Goal: Task Accomplishment & Management: Use online tool/utility

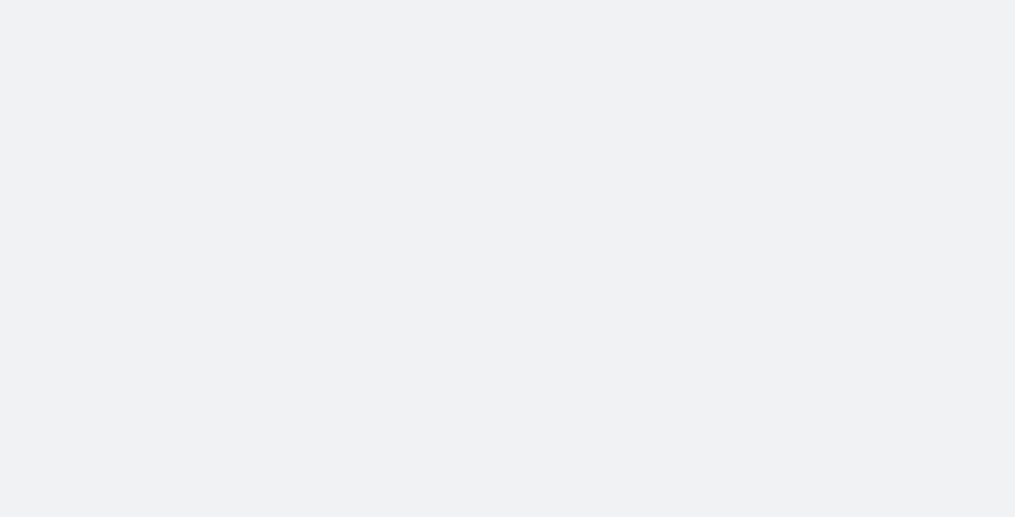
click at [82, 199] on body at bounding box center [507, 258] width 1015 height 517
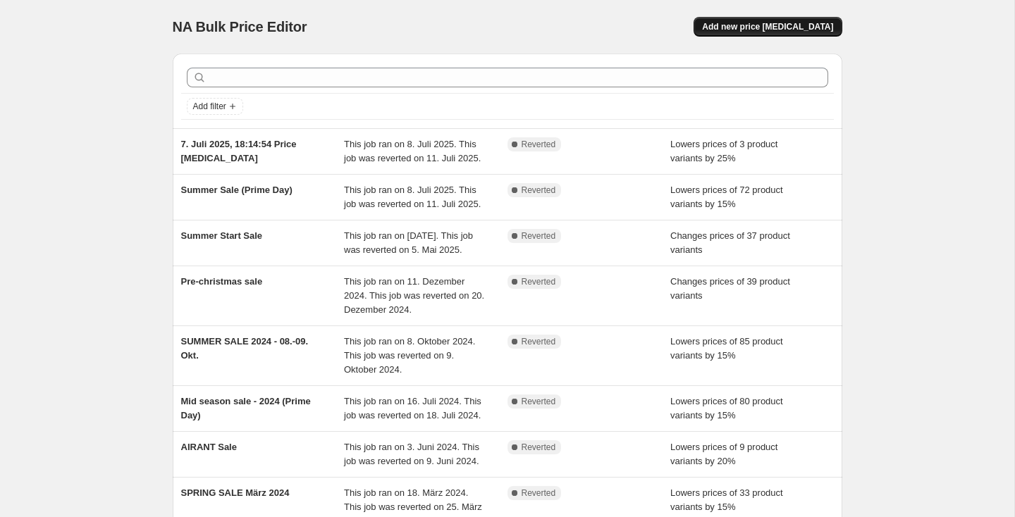
click at [764, 29] on span "Add new price [MEDICAL_DATA]" at bounding box center [767, 26] width 131 height 11
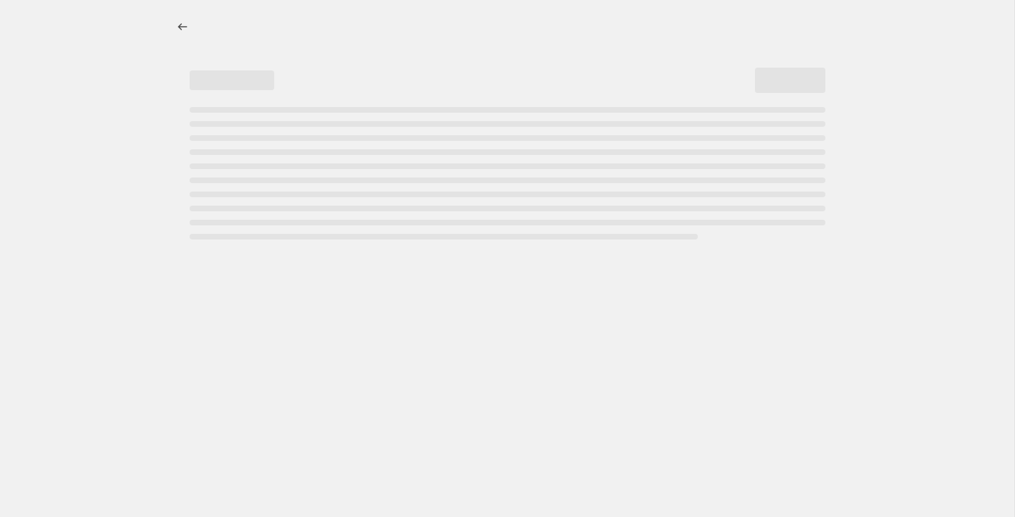
select select "percentage"
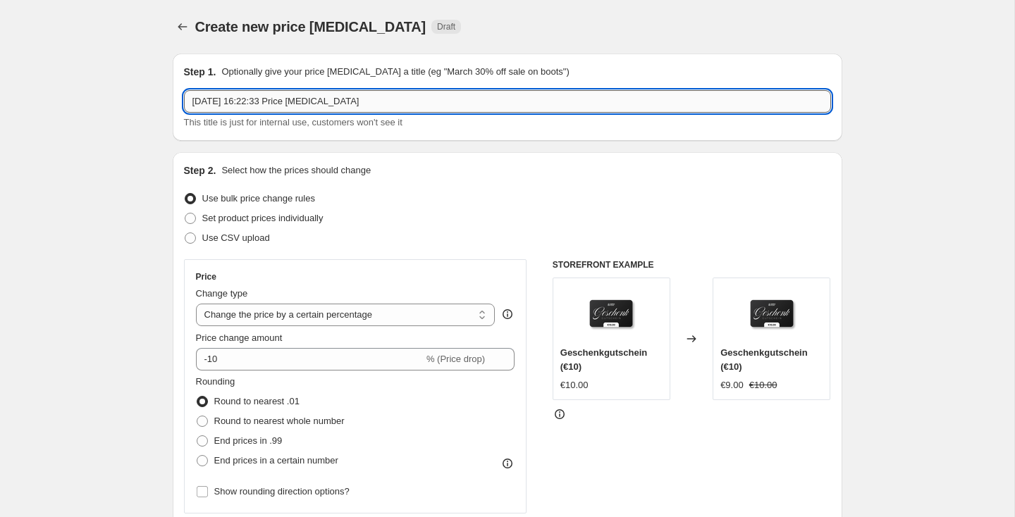
click at [255, 102] on input "30. Sept. 2025, 16:22:33 Price change job" at bounding box center [507, 101] width 647 height 23
type input "End of season sale 2025"
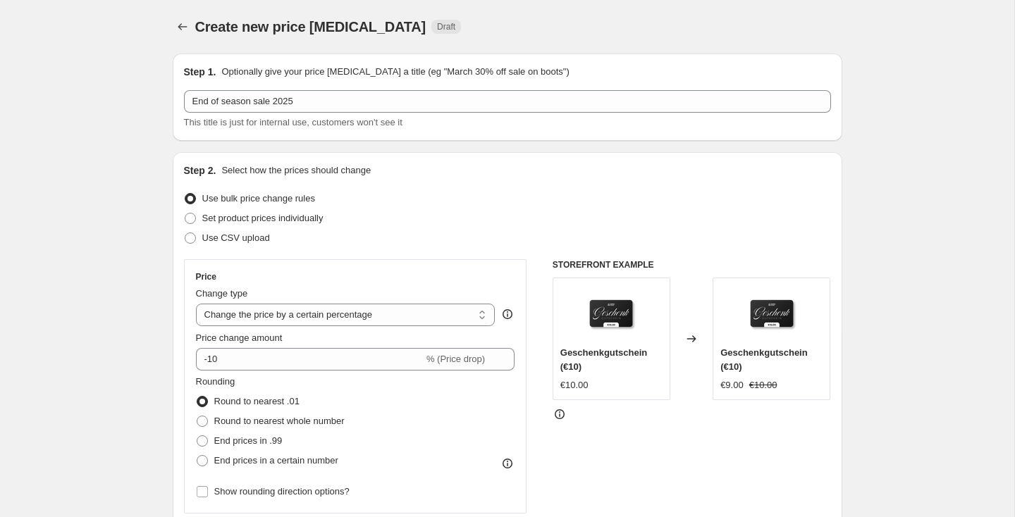
click at [177, 125] on div "Step 1. Optionally give your price change job a title (eg "March 30% off sale o…" at bounding box center [508, 97] width 670 height 87
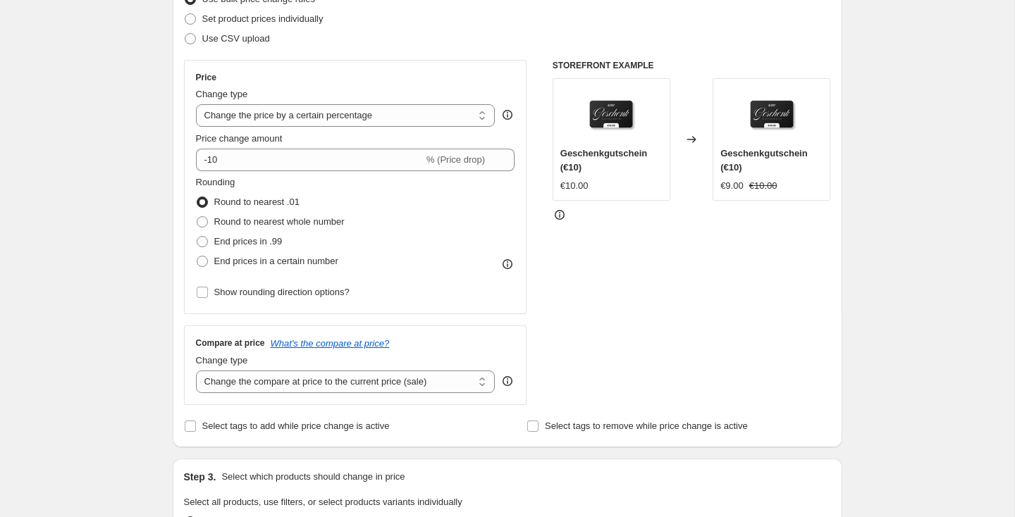
scroll to position [216, 0]
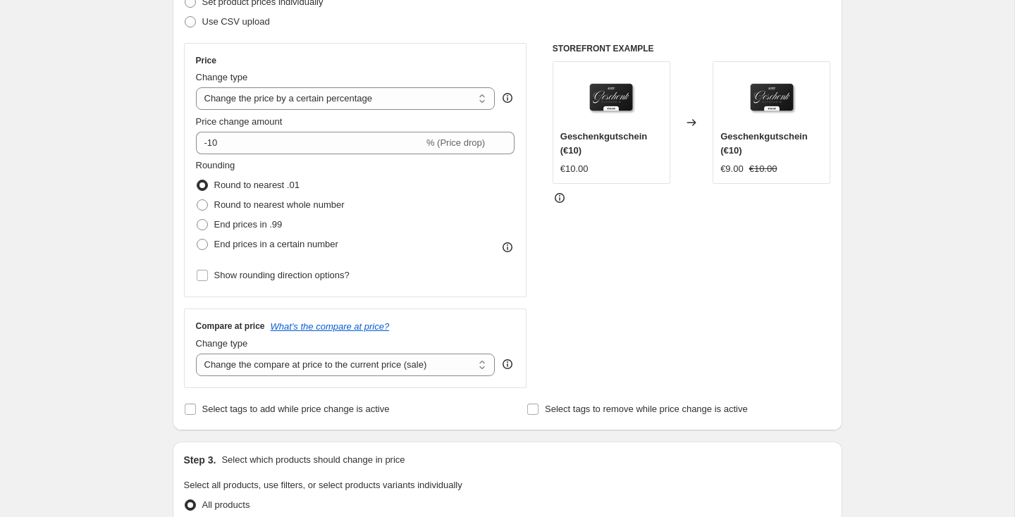
click at [223, 154] on div "Price Change type Change the price to a certain amount Change the price by a ce…" at bounding box center [355, 170] width 319 height 231
drag, startPoint x: 213, startPoint y: 144, endPoint x: 259, endPoint y: 144, distance: 46.5
click at [259, 144] on input "-10" at bounding box center [310, 143] width 228 height 23
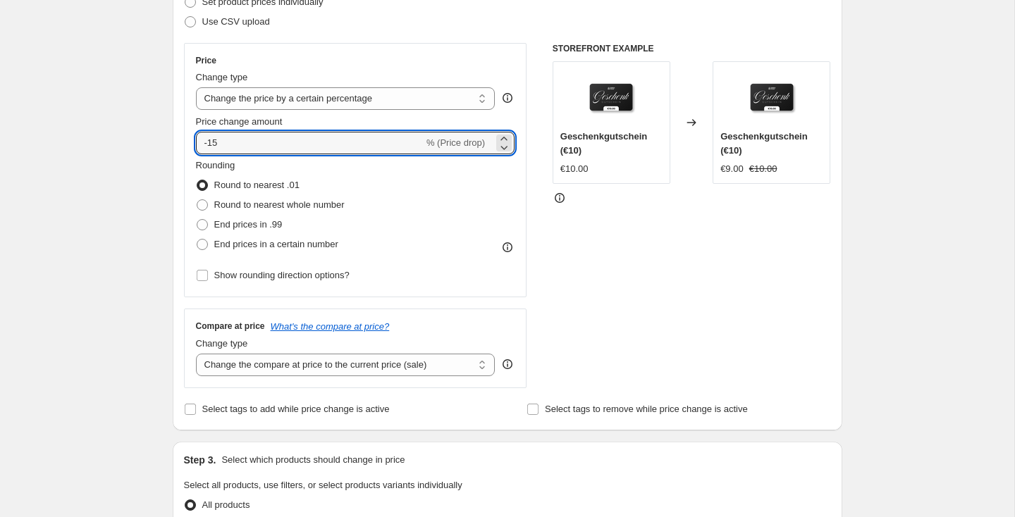
type input "-15"
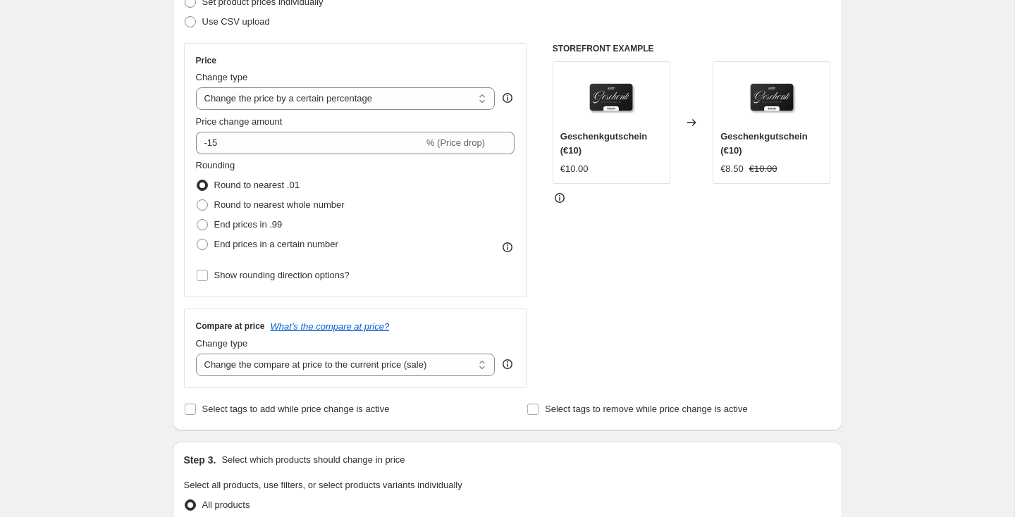
click at [125, 179] on div "Create new price change job. This page is ready Create new price change job Dra…" at bounding box center [507, 488] width 1014 height 1409
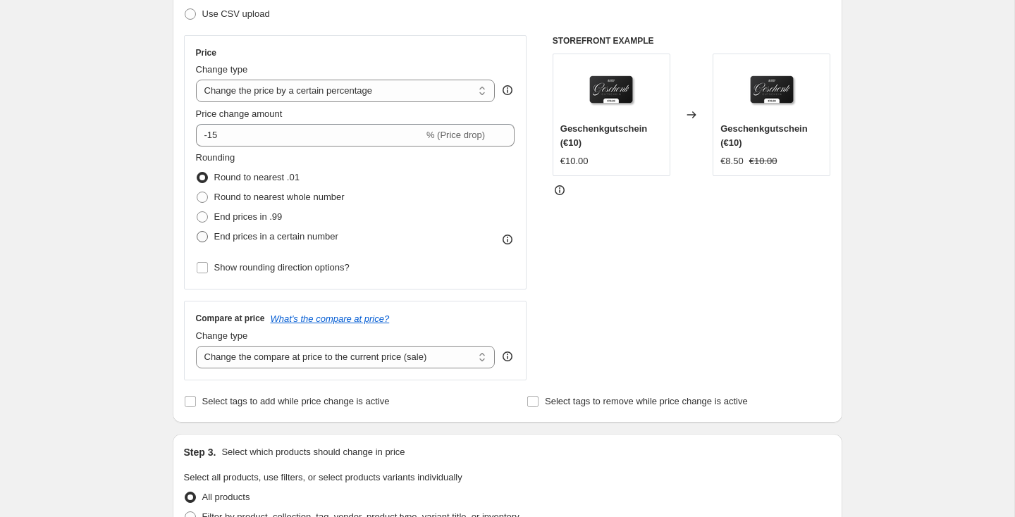
click at [245, 239] on span "End prices in a certain number" at bounding box center [276, 236] width 124 height 11
click at [197, 232] on input "End prices in a certain number" at bounding box center [197, 231] width 1 height 1
radio input "true"
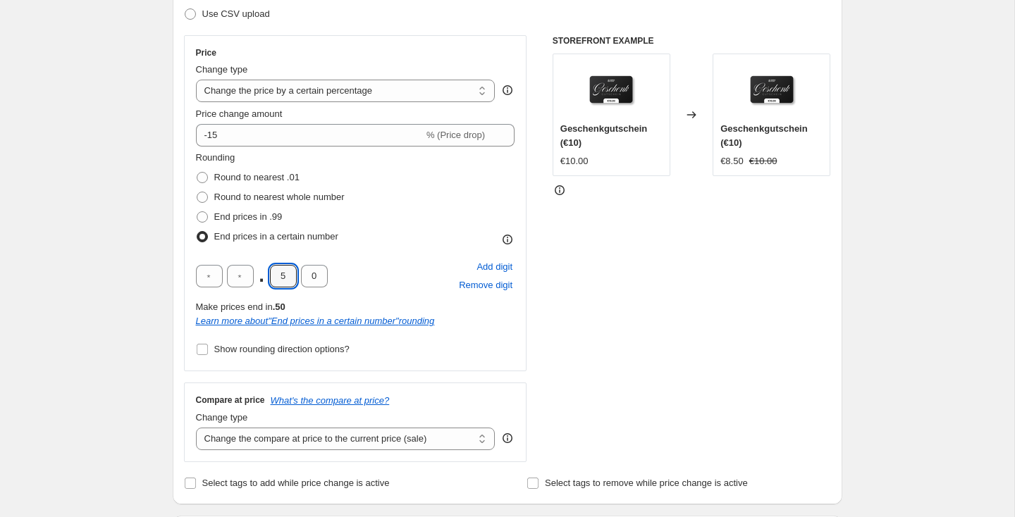
drag, startPoint x: 293, startPoint y: 276, endPoint x: 269, endPoint y: 276, distance: 24.0
click at [269, 276] on div ". 5 0" at bounding box center [262, 276] width 132 height 23
type input "0"
drag, startPoint x: 321, startPoint y: 275, endPoint x: 303, endPoint y: 275, distance: 17.6
click at [303, 275] on input "0" at bounding box center [314, 276] width 27 height 23
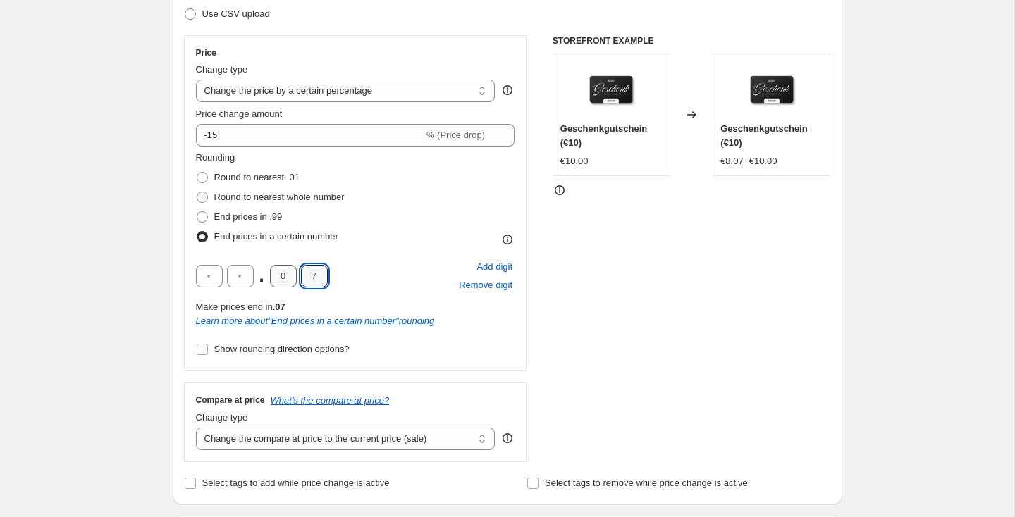
type input "7"
drag, startPoint x: 290, startPoint y: 277, endPoint x: 273, endPoint y: 277, distance: 16.9
click at [273, 277] on input "0" at bounding box center [283, 276] width 27 height 23
click at [142, 259] on div "Create new price change job. This page is ready Create new price change job Dra…" at bounding box center [507, 521] width 1014 height 1491
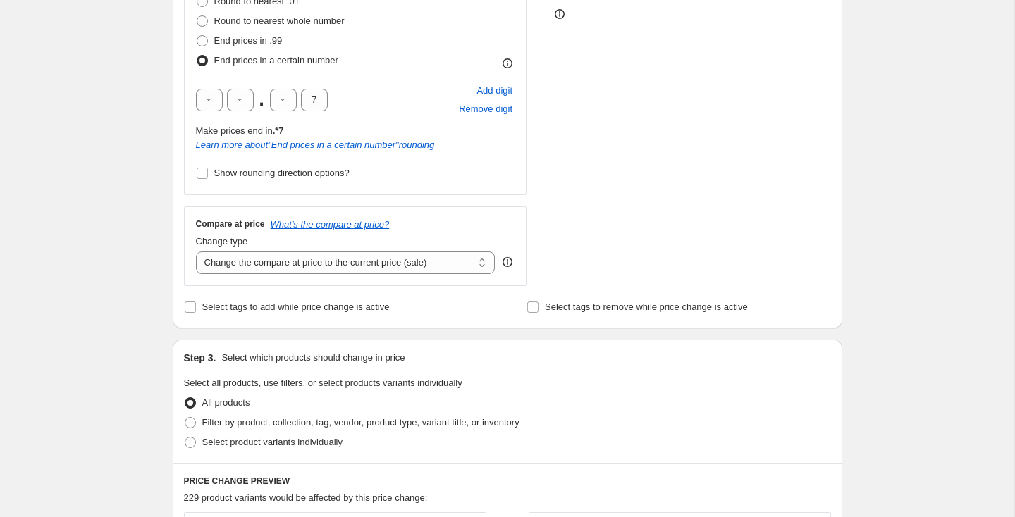
scroll to position [449, 0]
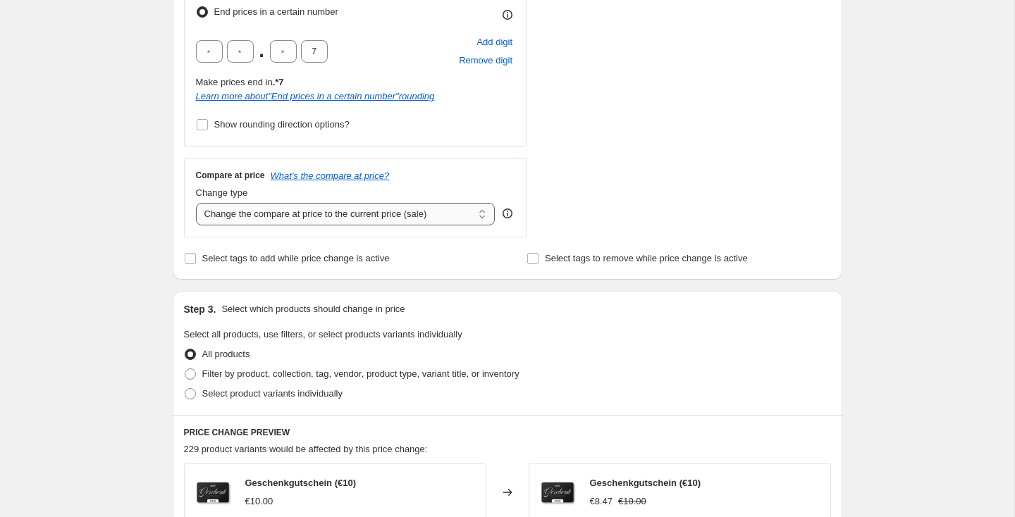
click at [235, 212] on select "Change the compare at price to the current price (sale) Change the compare at p…" at bounding box center [346, 214] width 300 height 23
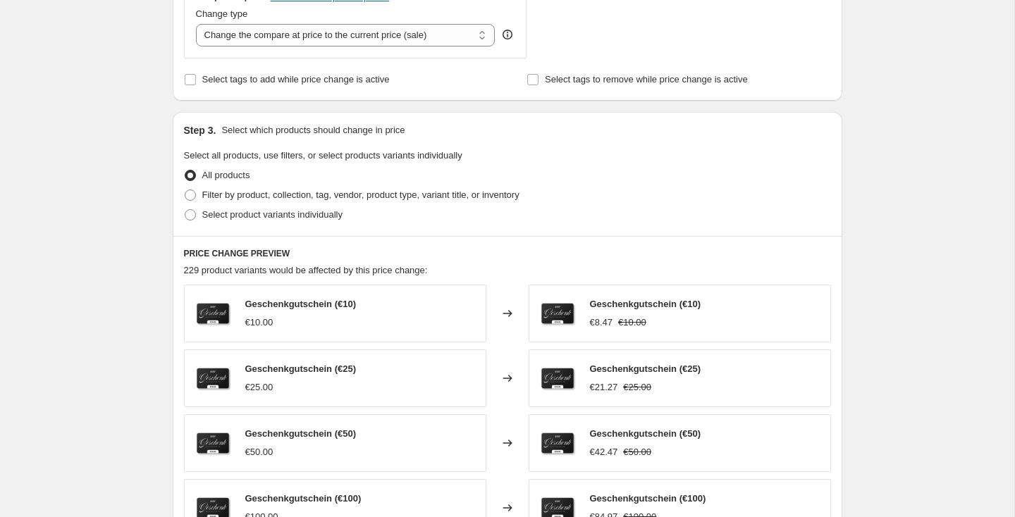
scroll to position [629, 0]
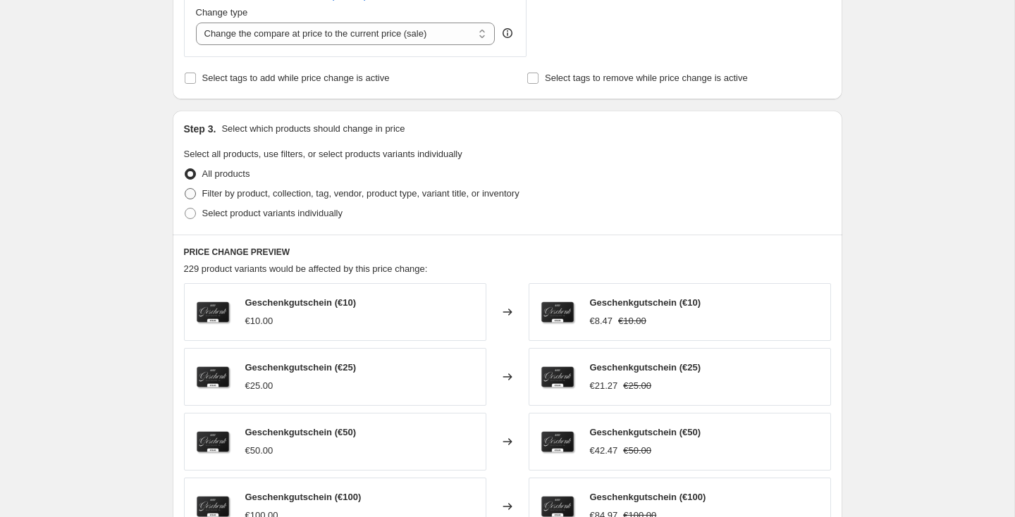
click at [190, 194] on span at bounding box center [190, 193] width 11 height 11
click at [185, 189] on input "Filter by product, collection, tag, vendor, product type, variant title, or inv…" at bounding box center [185, 188] width 1 height 1
radio input "true"
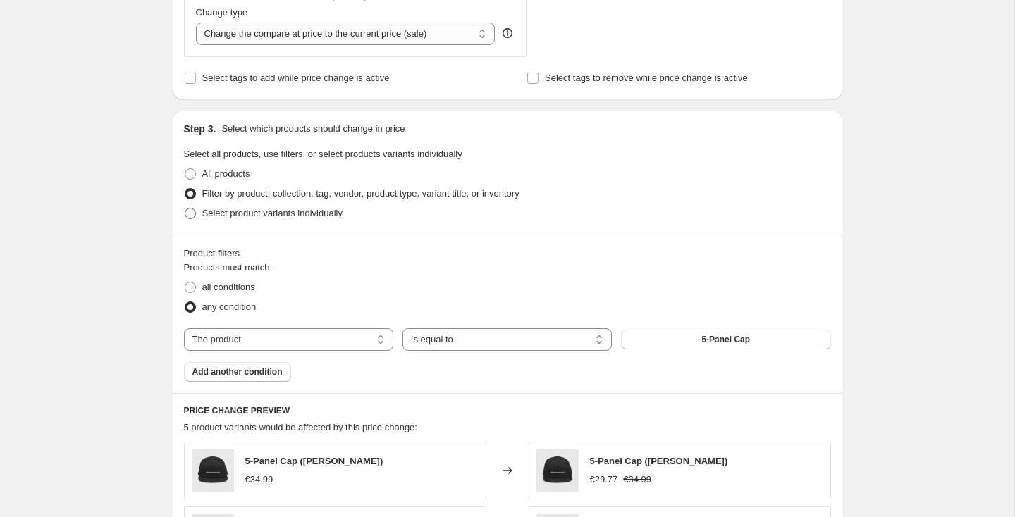
click at [192, 214] on span at bounding box center [190, 213] width 11 height 11
click at [185, 209] on input "Select product variants individually" at bounding box center [185, 208] width 1 height 1
radio input "true"
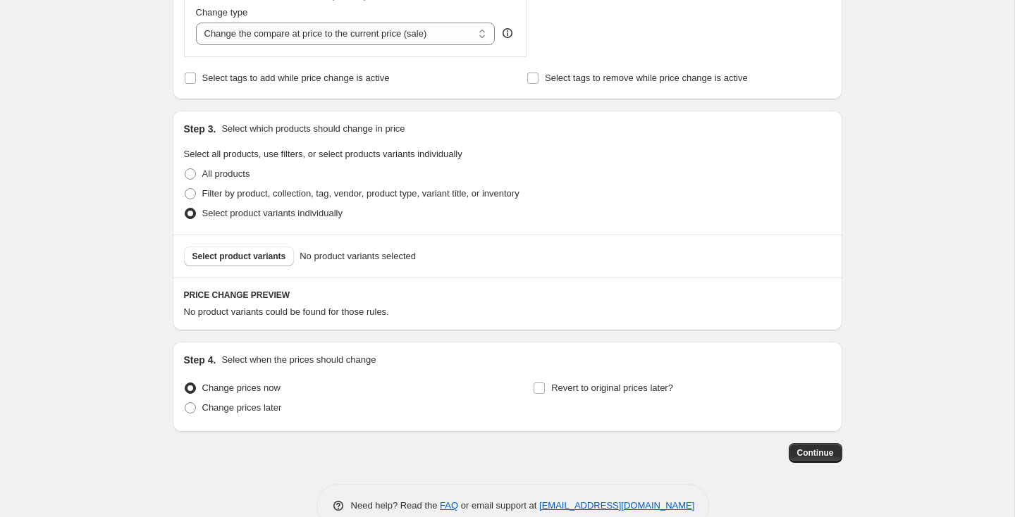
scroll to position [661, 0]
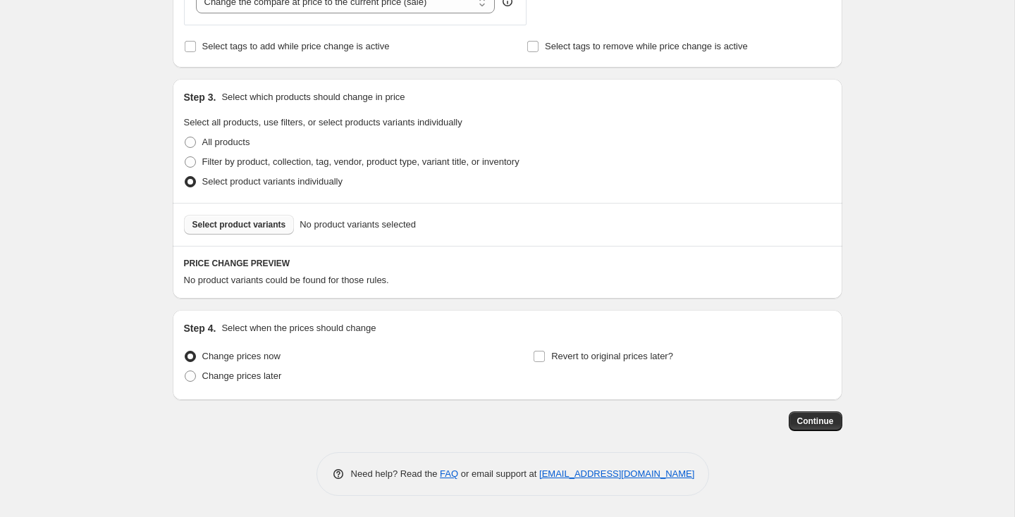
click at [247, 231] on button "Select product variants" at bounding box center [239, 225] width 111 height 20
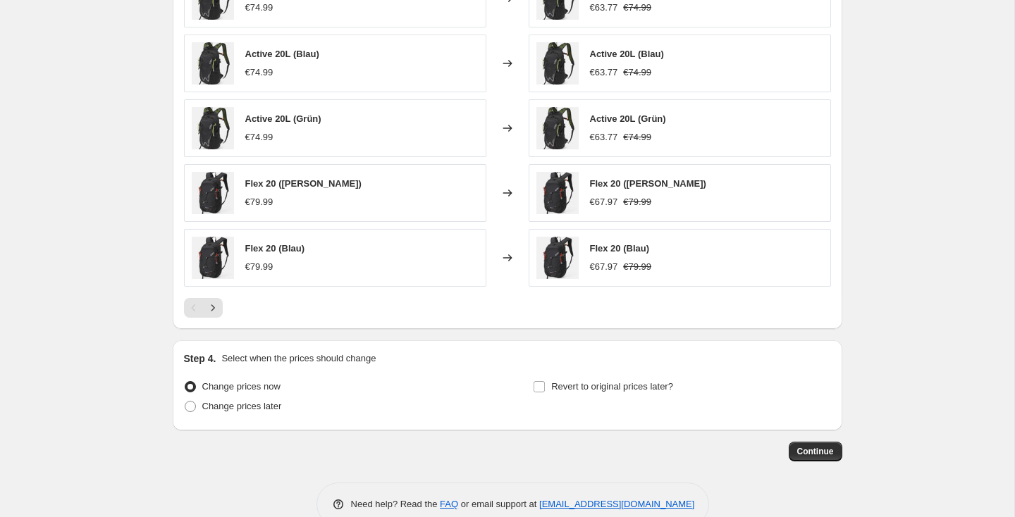
scroll to position [1016, 0]
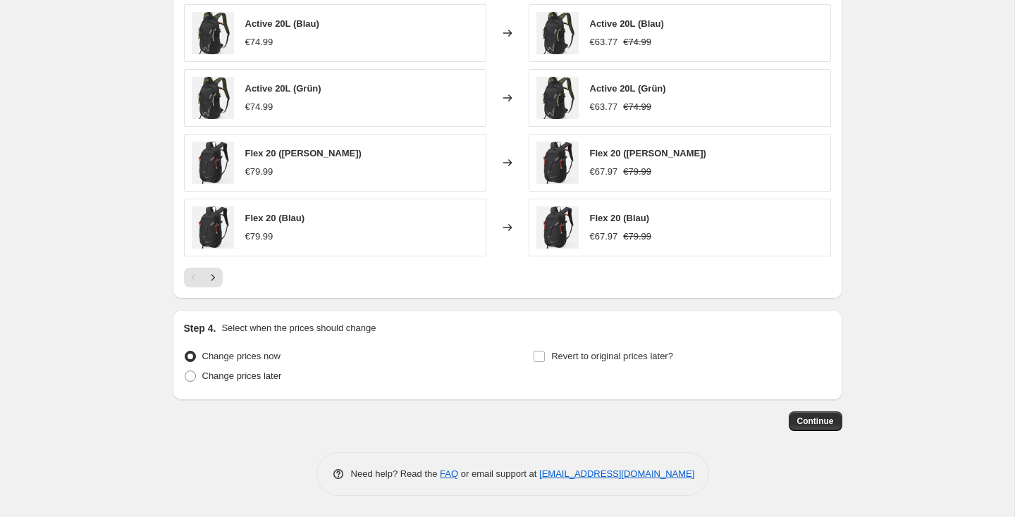
click at [264, 379] on span "Change prices later" at bounding box center [242, 376] width 80 height 11
click at [185, 371] on input "Change prices later" at bounding box center [185, 371] width 1 height 1
radio input "true"
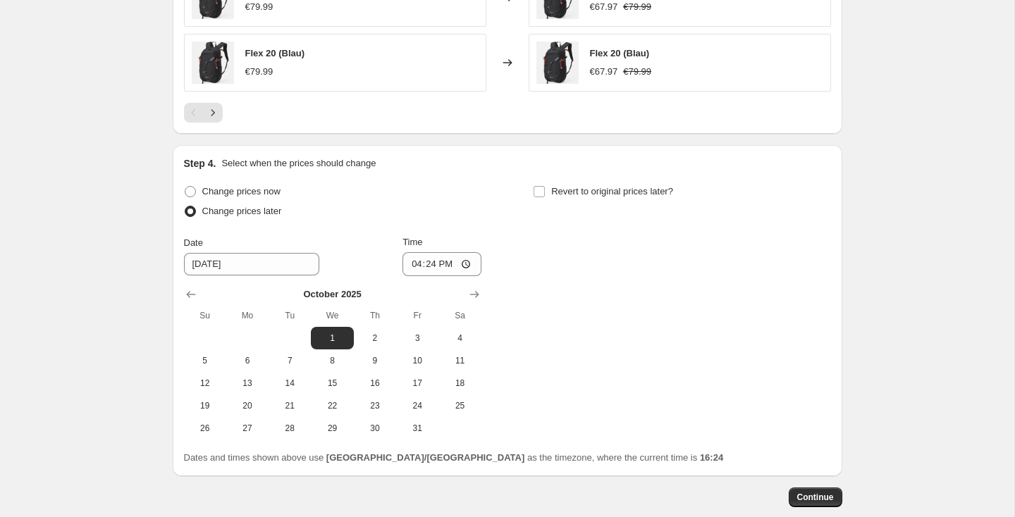
scroll to position [1258, 0]
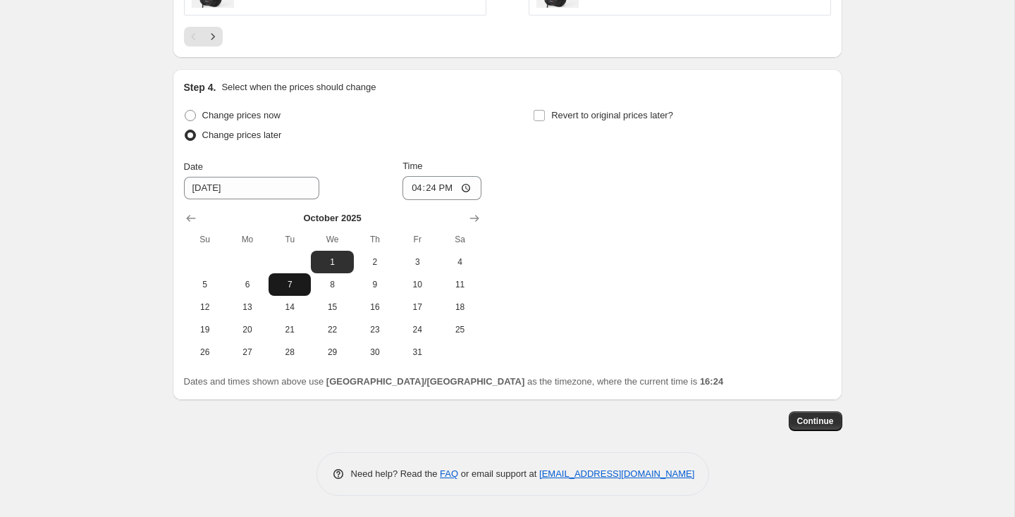
click at [284, 285] on span "7" at bounding box center [289, 284] width 31 height 11
type input "10/7/2025"
click at [461, 193] on input "16:24" at bounding box center [442, 188] width 79 height 24
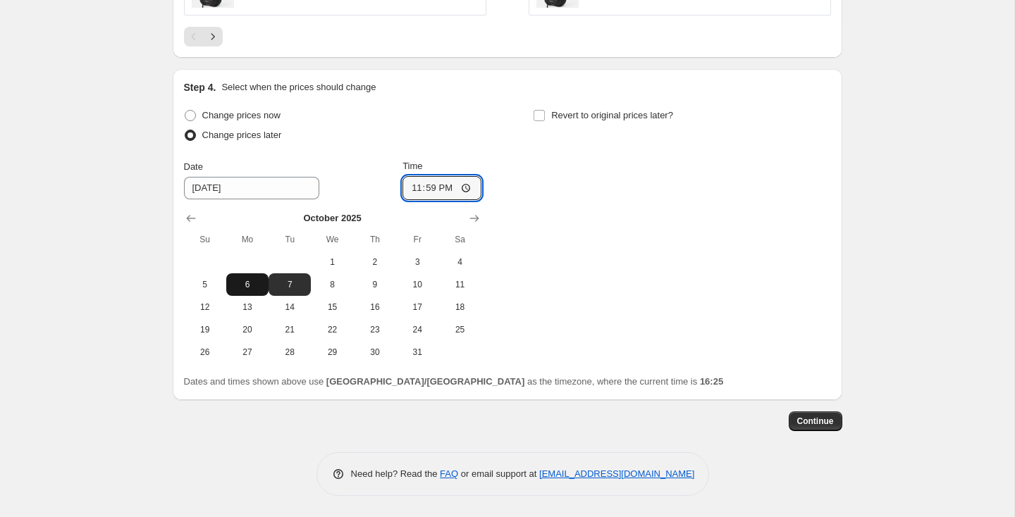
click at [256, 288] on span "6" at bounding box center [247, 284] width 31 height 11
type input "23:59"
type input "10/6/2025"
click at [558, 114] on span "Revert to original prices later?" at bounding box center [612, 115] width 122 height 11
click at [545, 114] on input "Revert to original prices later?" at bounding box center [539, 115] width 11 height 11
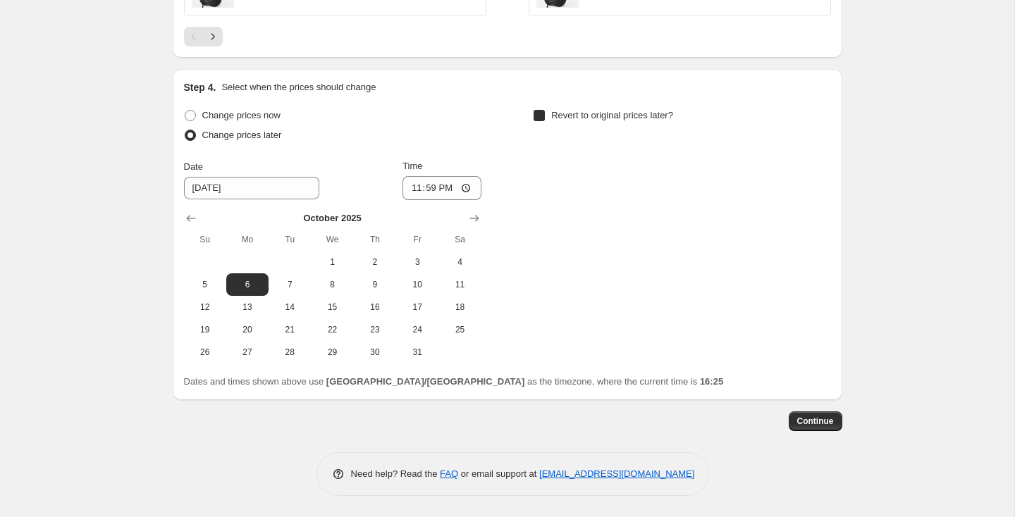
checkbox input "true"
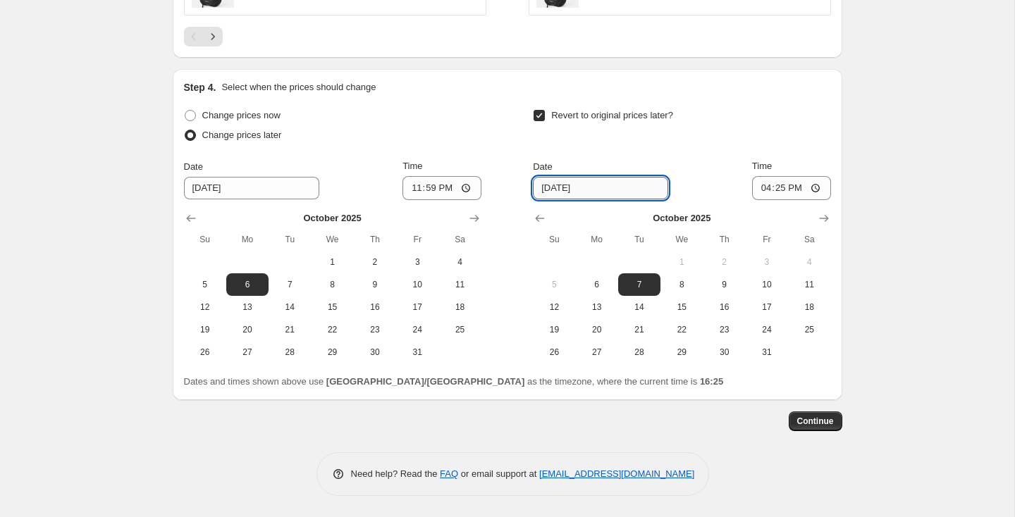
click at [615, 188] on input "10/7/2025" at bounding box center [600, 188] width 135 height 23
click at [677, 279] on span "8" at bounding box center [681, 284] width 31 height 11
type input "10/8/2025"
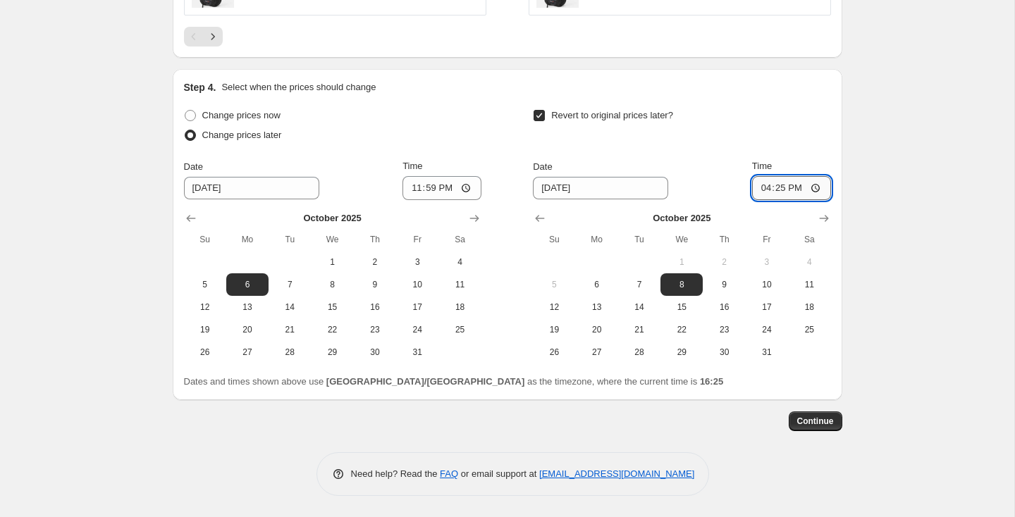
click at [818, 187] on input "16:25" at bounding box center [791, 188] width 79 height 24
type input "23:25"
click at [732, 285] on span "9" at bounding box center [723, 284] width 31 height 11
type input "10/9/2025"
click at [817, 183] on input "23:25" at bounding box center [791, 188] width 79 height 24
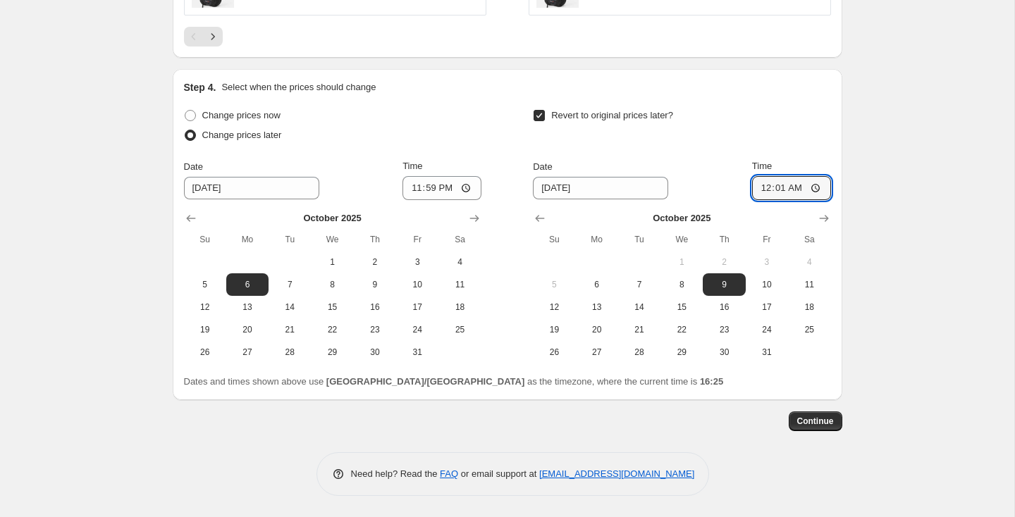
click at [788, 149] on div "Revert to original prices later? Date 10/9/2025 Time 00:01 October 2025 Su Mo T…" at bounding box center [681, 235] width 297 height 258
click at [814, 190] on input "00:01" at bounding box center [791, 188] width 79 height 24
type input "00:00"
click at [467, 189] on input "23:59" at bounding box center [442, 188] width 79 height 24
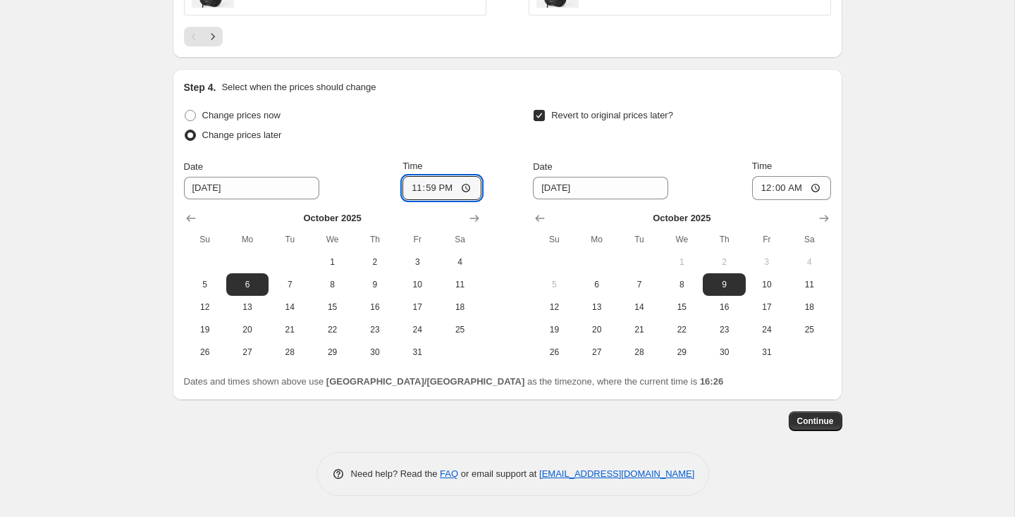
click at [823, 421] on span "Continue" at bounding box center [815, 421] width 37 height 11
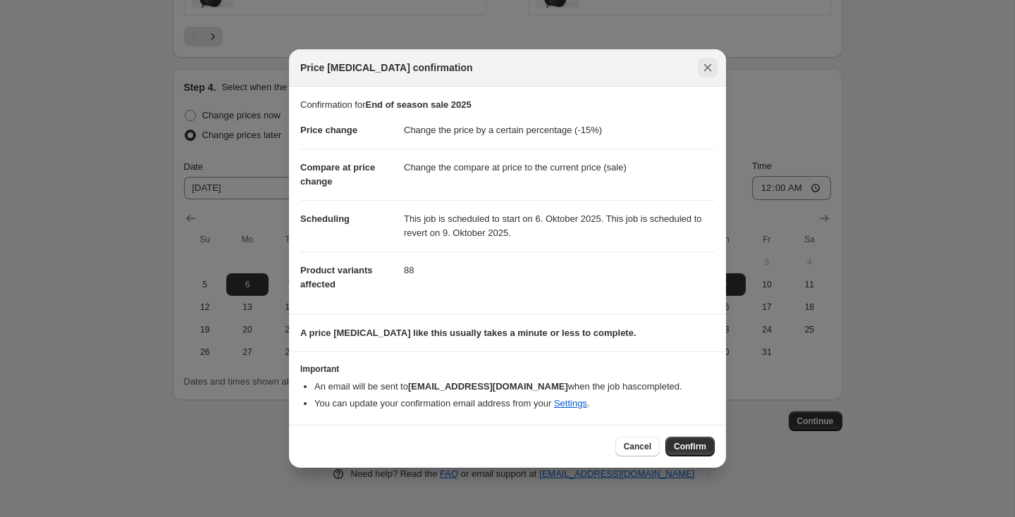
click at [706, 76] on button "Close" at bounding box center [708, 68] width 20 height 20
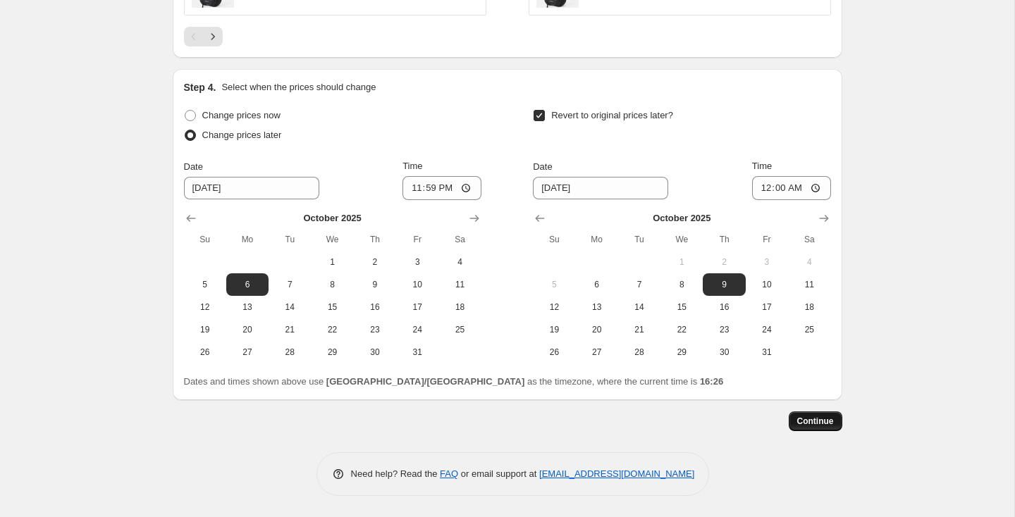
click at [819, 426] on span "Continue" at bounding box center [815, 421] width 37 height 11
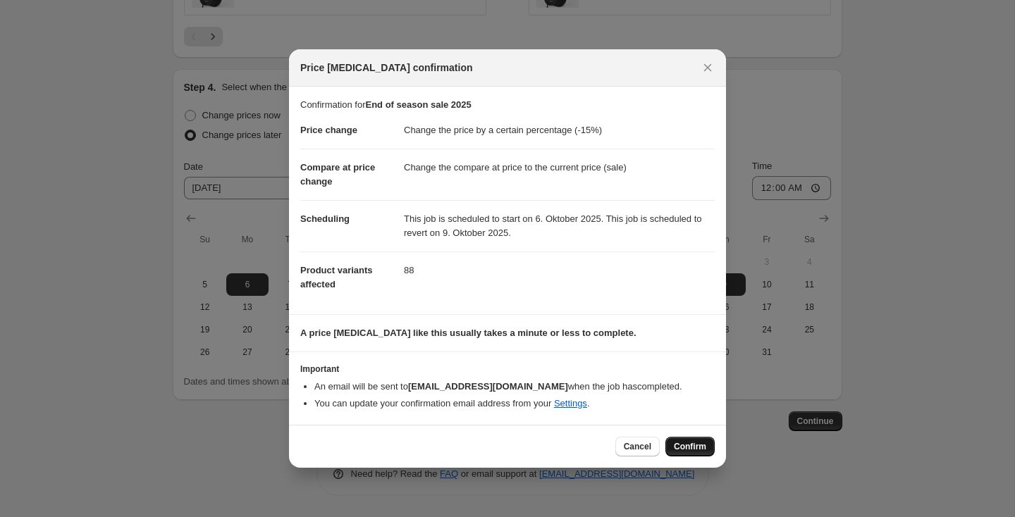
click at [694, 448] on span "Confirm" at bounding box center [690, 446] width 32 height 11
